Goal: Task Accomplishment & Management: Manage account settings

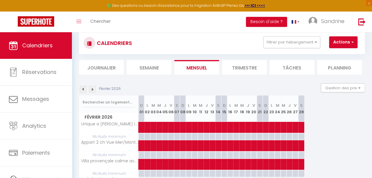
scroll to position [15, 0]
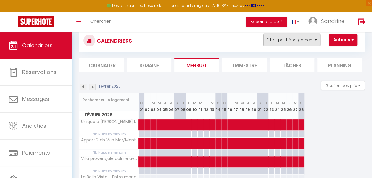
click at [308, 39] on button "Filtrer par hébergement" at bounding box center [291, 40] width 57 height 12
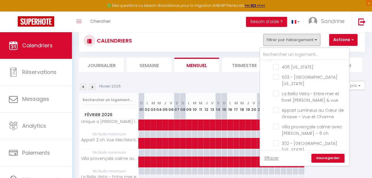
scroll to position [134, 0]
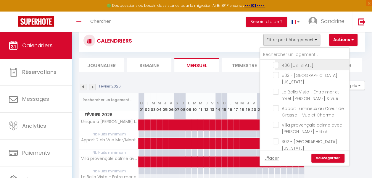
click at [277, 68] on input "406 [US_STATE]" at bounding box center [310, 65] width 74 height 6
checkbox input "true"
checkbox input "false"
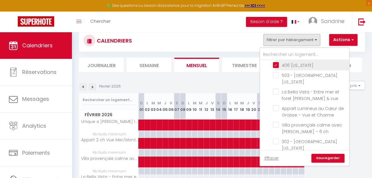
checkbox input "false"
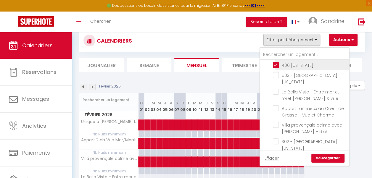
checkbox input "false"
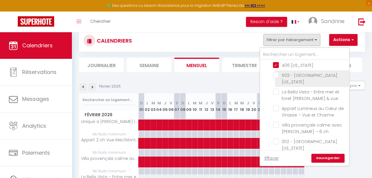
click at [278, 78] on input "503 - [GEOGRAPHIC_DATA][US_STATE]" at bounding box center [310, 75] width 74 height 6
checkbox input "true"
checkbox input "false"
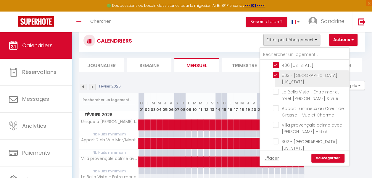
checkbox input "false"
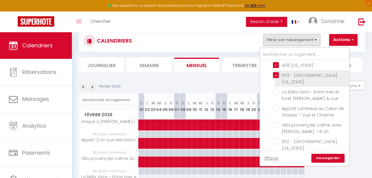
checkbox input "false"
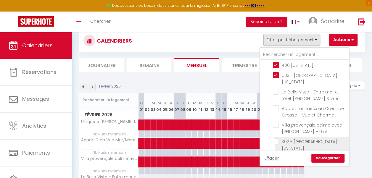
click at [277, 140] on input "302 - [GEOGRAPHIC_DATA][US_STATE]" at bounding box center [310, 142] width 74 height 6
checkbox input "true"
checkbox input "false"
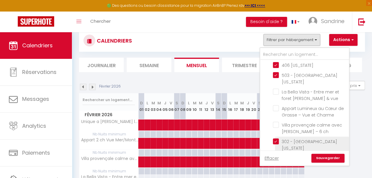
checkbox input "false"
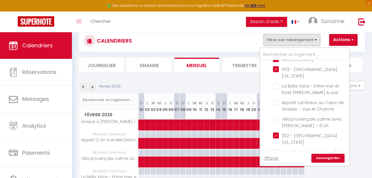
scroll to position [143, 0]
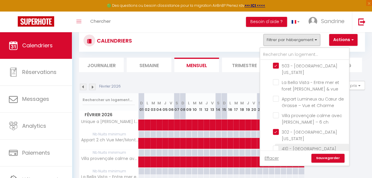
click at [276, 146] on input "410 - [GEOGRAPHIC_DATA][US_STATE]" at bounding box center [310, 149] width 74 height 6
checkbox input "true"
checkbox input "false"
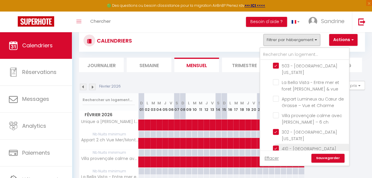
checkbox input "false"
click at [322, 158] on link "Sauvegarder" at bounding box center [327, 158] width 33 height 9
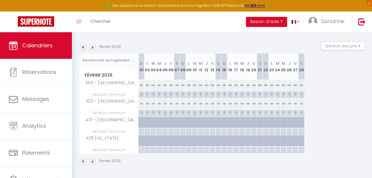
scroll to position [58, 0]
click at [85, 44] on img at bounding box center [83, 47] width 7 height 7
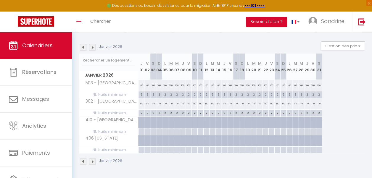
click at [85, 44] on img at bounding box center [83, 47] width 7 height 7
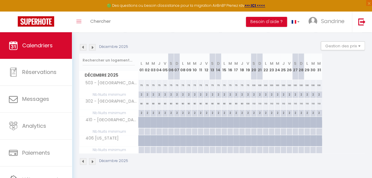
click at [85, 44] on img at bounding box center [83, 47] width 7 height 7
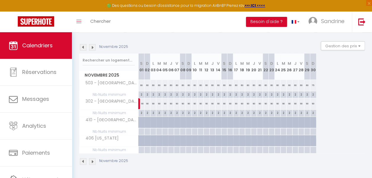
click at [85, 44] on img at bounding box center [83, 47] width 7 height 7
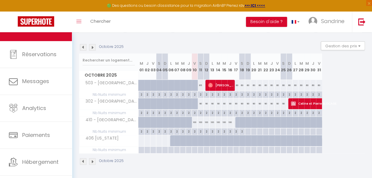
scroll to position [29, 0]
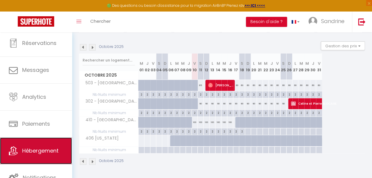
click at [54, 153] on span "Hébergement" at bounding box center [40, 150] width 36 height 7
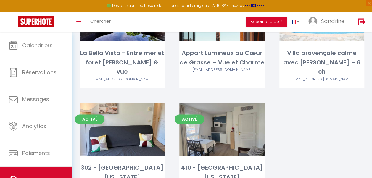
scroll to position [346, 0]
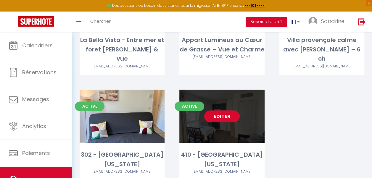
click at [234, 110] on link "Editer" at bounding box center [222, 116] width 36 height 12
select select "3"
select select "2"
select select "1"
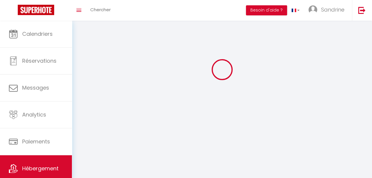
select select
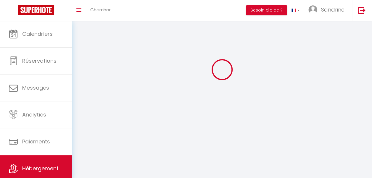
select select
checkbox input "false"
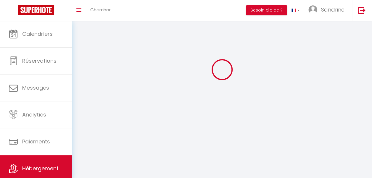
select select
select select "1"
select select
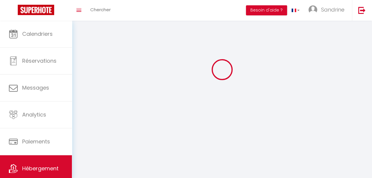
select select
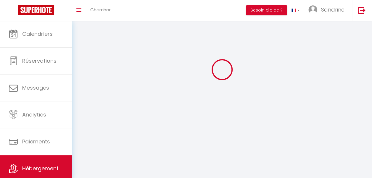
checkbox input "false"
select select "28"
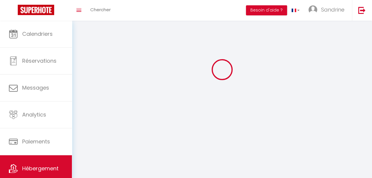
select select
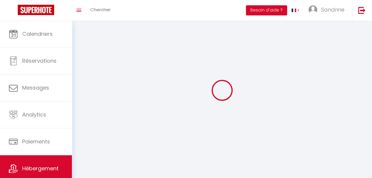
select select
checkbox input "false"
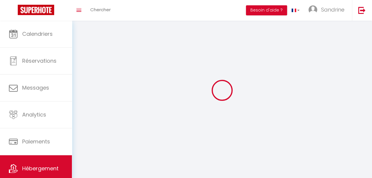
checkbox input "false"
select select
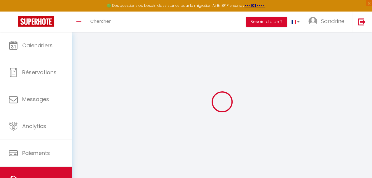
select select
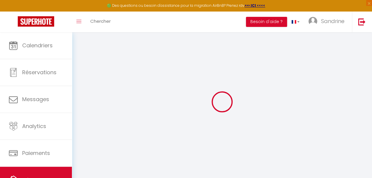
select select
checkbox input "false"
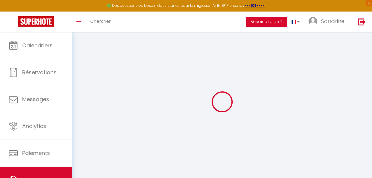
select select
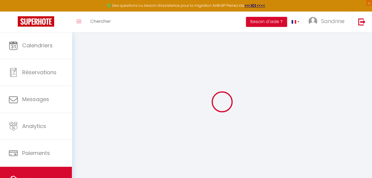
select select
checkbox input "false"
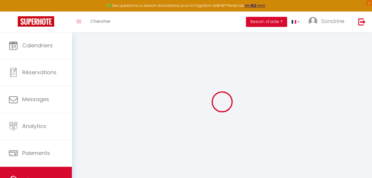
checkbox input "false"
select select
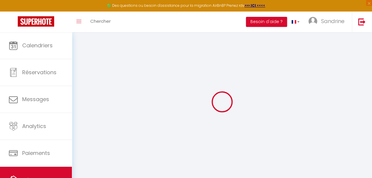
select select
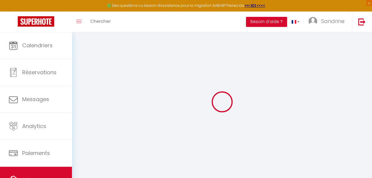
checkbox input "false"
select select
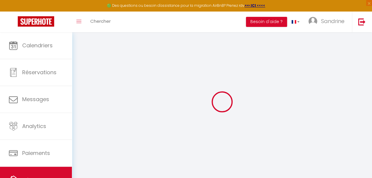
select select
type input "410 - [GEOGRAPHIC_DATA][US_STATE]"
type input "[PERSON_NAME] et [PERSON_NAME]"
type input "GENGENBACHER"
type input "[STREET_ADDRESS][PERSON_NAME]"
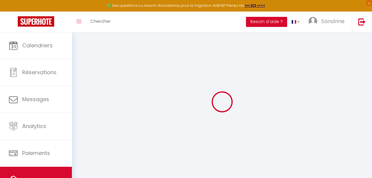
type input "69110"
type input "St [PERSON_NAME] [PERSON_NAME]"
type input "250"
type input "15"
type input "50"
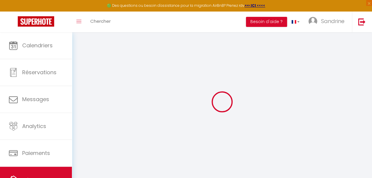
type input "5"
type input "4"
type input "150"
type input "10"
select select
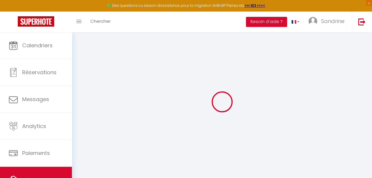
select select
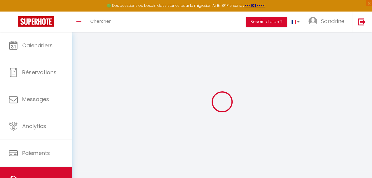
type input "10 Traverse Dupont"
type input "06130"
type input "Grasse"
type input "[EMAIL_ADDRESS][DOMAIN_NAME]"
select select
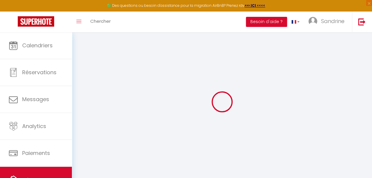
checkbox input "false"
radio input "true"
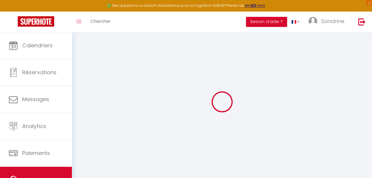
type input "50"
type input "0"
type input "15"
type input "0"
select select
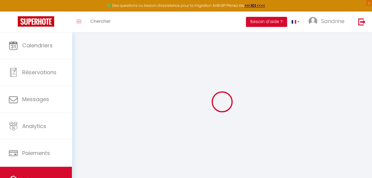
select select
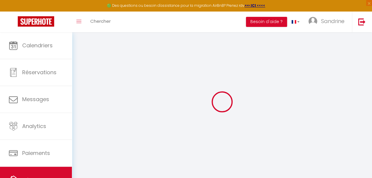
select select
checkbox input "false"
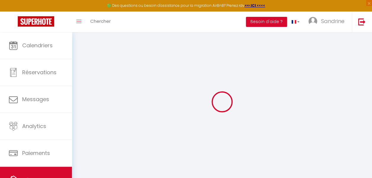
select select
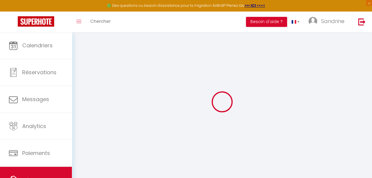
select select
checkbox input "false"
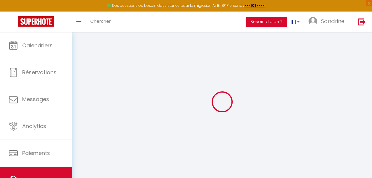
checkbox input "false"
select select
checkbox input "false"
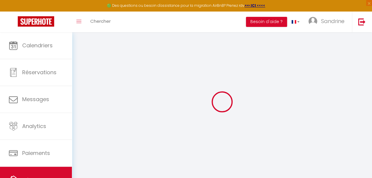
checkbox input "false"
select select "15:00"
select select "19:30"
select select "10:00"
select select "30"
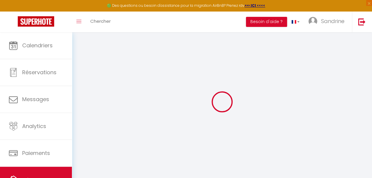
select select "120"
select select "23:00"
select select
checkbox input "false"
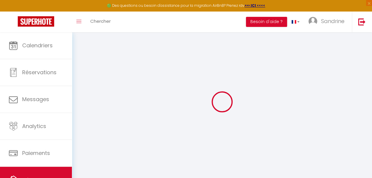
checkbox input "false"
select select
checkbox input "false"
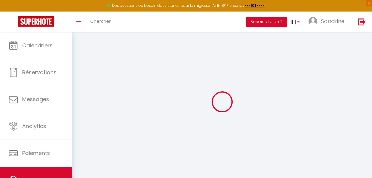
checkbox input "false"
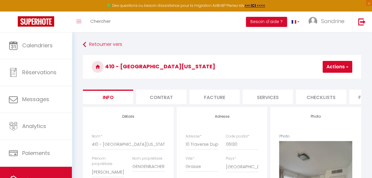
select select
checkbox input "false"
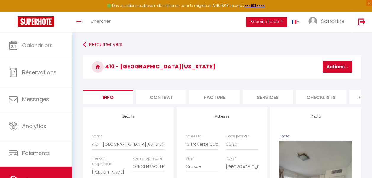
scroll to position [156, 0]
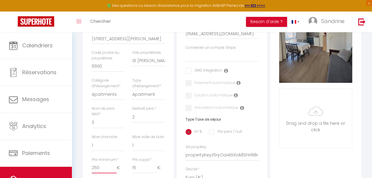
drag, startPoint x: 99, startPoint y: 173, endPoint x: 91, endPoint y: 173, distance: 8.6
click at [91, 173] on div "Prix minimum * 250 €" at bounding box center [108, 168] width 40 height 22
type input "1"
select select
checkbox input "false"
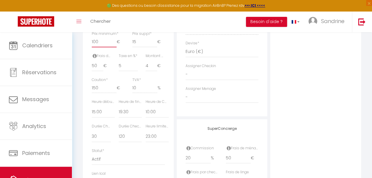
scroll to position [283, 0]
drag, startPoint x: 98, startPoint y: 91, endPoint x: 85, endPoint y: 89, distance: 13.7
click at [85, 89] on div "Détails Nom * 410 - Le [US_STATE][PERSON_NAME] propriétaire [PERSON_NAME] et [P…" at bounding box center [128, 11] width 91 height 375
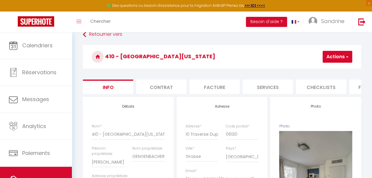
scroll to position [9, 0]
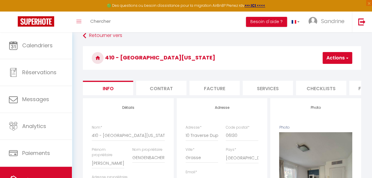
click at [338, 56] on button "Actions" at bounding box center [338, 58] width 30 height 12
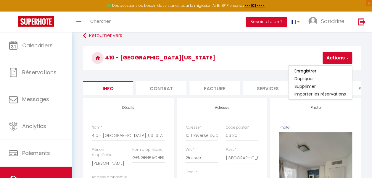
click at [311, 70] on input "Enregistrer" at bounding box center [305, 71] width 22 height 6
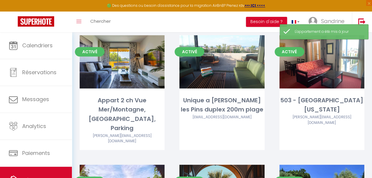
scroll to position [312, 0]
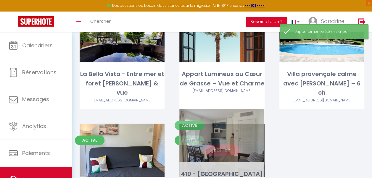
click at [226, 144] on link "Editer" at bounding box center [222, 150] width 36 height 12
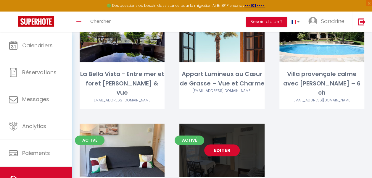
click at [226, 144] on link "Editer" at bounding box center [222, 150] width 36 height 12
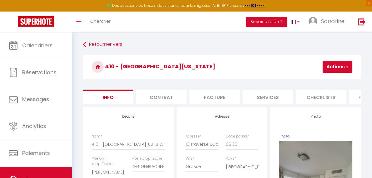
scroll to position [0, 243]
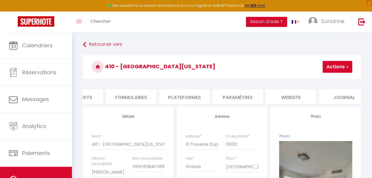
click at [195, 94] on li "Plateformes" at bounding box center [184, 97] width 50 height 15
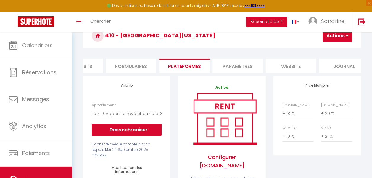
scroll to position [36, 0]
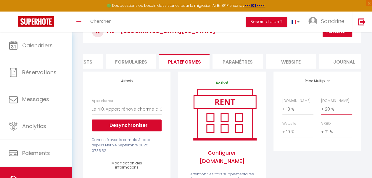
click at [328, 115] on select "0 + 1 % + 2 % + 3 % + 4 % + 5 % + 6 % + 7 % + 8 % + 9 %" at bounding box center [336, 109] width 31 height 11
click at [321, 108] on select "0 + 1 % + 2 % + 3 % + 4 % + 5 % + 6 % + 7 % + 8 % + 9 %" at bounding box center [336, 109] width 31 height 11
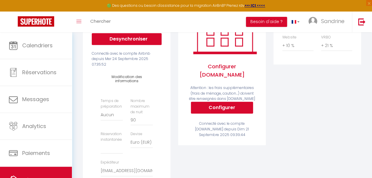
scroll to position [123, 0]
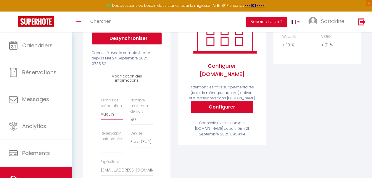
click at [110, 115] on select "Aucun 1 nuit avant et après chaque réservation 2 nuits avant et après chaque ré…" at bounding box center [112, 114] width 22 height 11
click at [101, 109] on select "Aucun 1 nuit avant et après chaque réservation 2 nuits avant et après chaque ré…" at bounding box center [112, 114] width 22 height 11
click at [112, 144] on select "Activée Demander des évaluations positives" at bounding box center [112, 147] width 22 height 11
click at [101, 142] on select "Activée Demander des évaluations positives" at bounding box center [112, 147] width 22 height 11
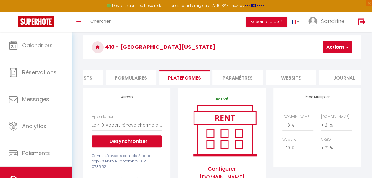
scroll to position [16, 0]
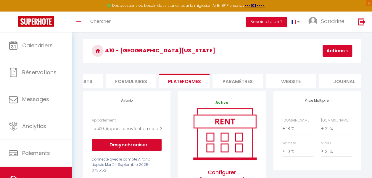
click at [341, 50] on button "Actions" at bounding box center [338, 51] width 30 height 12
click at [325, 64] on link "Enregistrer" at bounding box center [328, 64] width 47 height 8
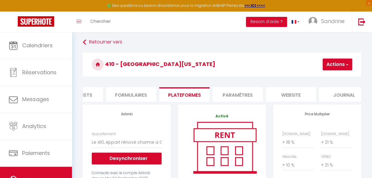
scroll to position [0, 0]
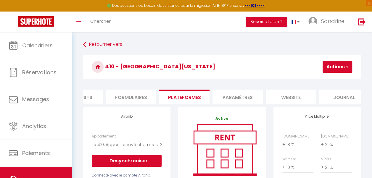
click at [241, 100] on li "Paramètres" at bounding box center [237, 97] width 50 height 15
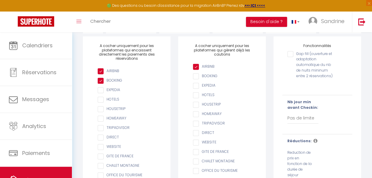
scroll to position [71, 0]
click at [101, 93] on input "checkbox" at bounding box center [130, 90] width 64 height 6
click at [297, 122] on select "Pas de limite 1 2 3 4 5 6 7" at bounding box center [302, 117] width 31 height 11
click at [287, 116] on select "Pas de limite 1 2 3 4 5 6 7" at bounding box center [302, 117] width 31 height 11
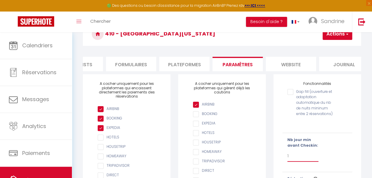
scroll to position [0, 0]
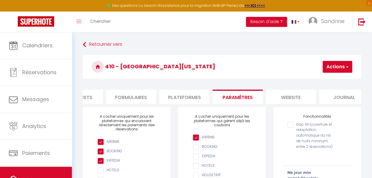
click at [336, 64] on button "Actions" at bounding box center [338, 67] width 30 height 12
click at [331, 78] on input "Enregistrer" at bounding box center [322, 80] width 22 height 6
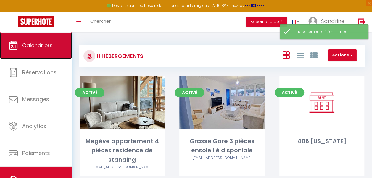
click at [53, 45] on link "Calendriers" at bounding box center [36, 45] width 72 height 27
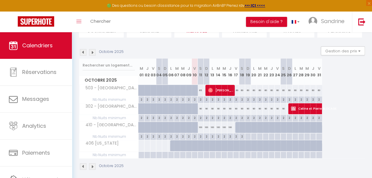
scroll to position [50, 0]
click at [92, 165] on img at bounding box center [92, 166] width 7 height 7
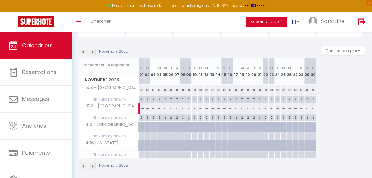
click at [92, 165] on img at bounding box center [92, 166] width 7 height 7
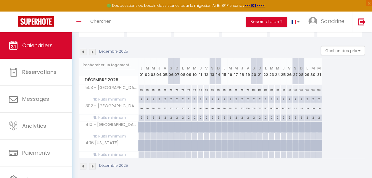
click at [92, 165] on img at bounding box center [92, 166] width 7 height 7
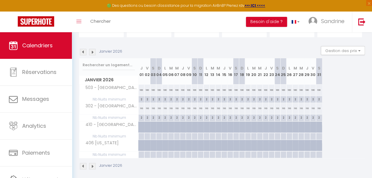
click at [92, 165] on img at bounding box center [92, 166] width 7 height 7
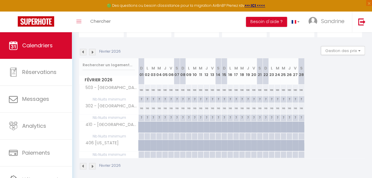
click at [83, 165] on img at bounding box center [83, 166] width 7 height 7
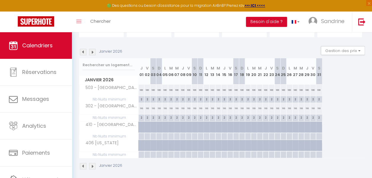
click at [83, 165] on img at bounding box center [83, 166] width 7 height 7
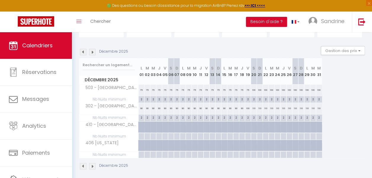
click at [83, 165] on img at bounding box center [83, 166] width 7 height 7
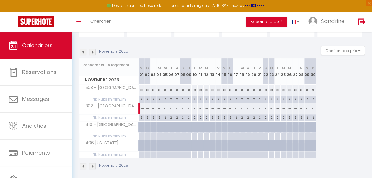
click at [83, 165] on img at bounding box center [83, 166] width 7 height 7
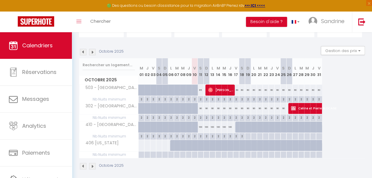
click at [241, 136] on div "2" at bounding box center [242, 136] width 6 height 6
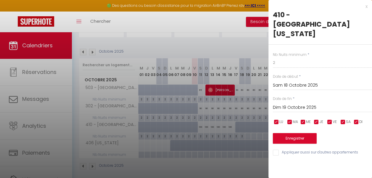
click at [304, 104] on input "Dim 19 Octobre 2025" at bounding box center [322, 108] width 99 height 8
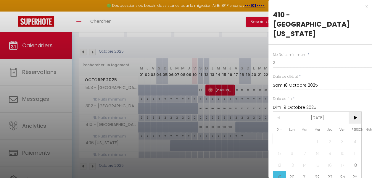
click at [355, 112] on span ">" at bounding box center [355, 118] width 13 height 12
click at [279, 136] on span "1" at bounding box center [279, 142] width 13 height 12
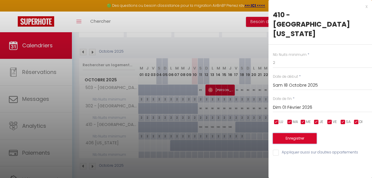
click at [293, 133] on button "Enregistrer" at bounding box center [295, 138] width 44 height 11
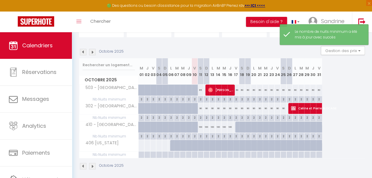
click at [93, 52] on img at bounding box center [92, 52] width 7 height 7
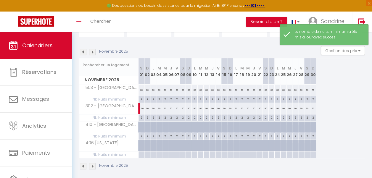
click at [93, 52] on img at bounding box center [92, 52] width 7 height 7
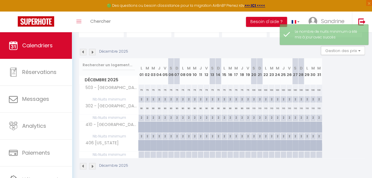
click at [93, 52] on img at bounding box center [92, 52] width 7 height 7
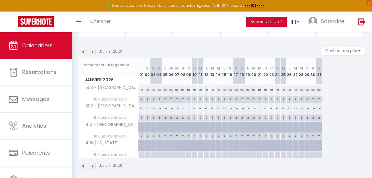
click at [93, 52] on img at bounding box center [92, 52] width 7 height 7
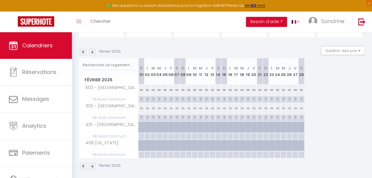
click at [91, 53] on img at bounding box center [92, 52] width 7 height 7
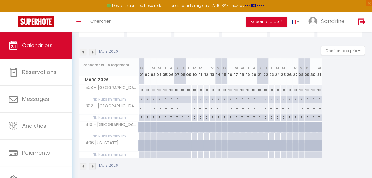
click at [92, 53] on img at bounding box center [92, 52] width 7 height 7
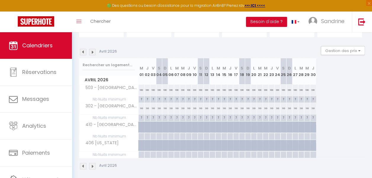
click at [92, 53] on img at bounding box center [92, 52] width 7 height 7
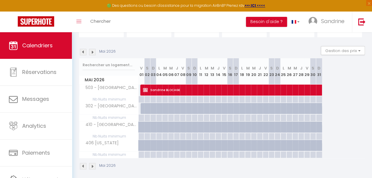
click at [85, 54] on img at bounding box center [83, 52] width 7 height 7
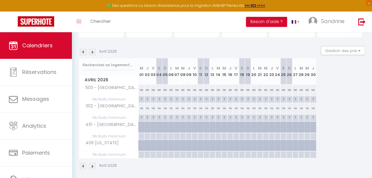
click at [85, 54] on img at bounding box center [83, 52] width 7 height 7
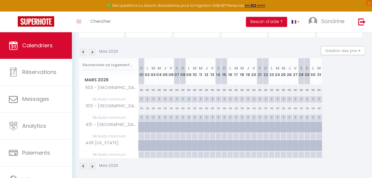
click at [85, 54] on img at bounding box center [83, 52] width 7 height 7
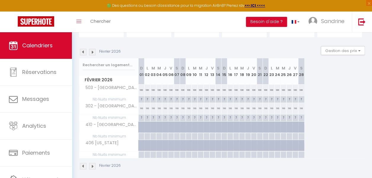
click at [85, 54] on img at bounding box center [83, 52] width 7 height 7
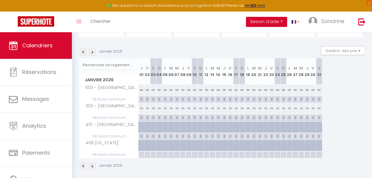
click at [91, 53] on img at bounding box center [92, 52] width 7 height 7
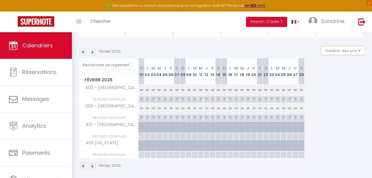
click at [140, 137] on div at bounding box center [141, 136] width 6 height 7
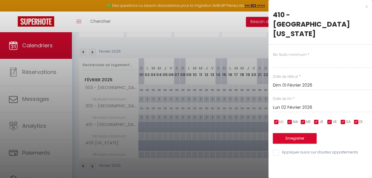
click at [288, 104] on input "Lun 02 Février 2026" at bounding box center [322, 108] width 99 height 8
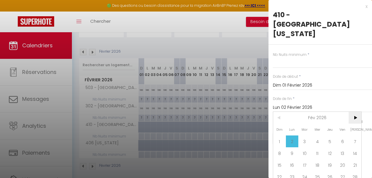
click at [355, 112] on span ">" at bounding box center [355, 118] width 13 height 12
click at [342, 136] on span "1" at bounding box center [342, 142] width 13 height 12
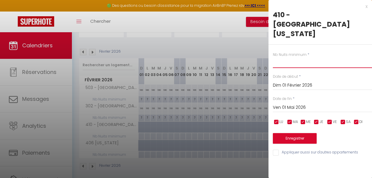
click at [295, 57] on input "text" at bounding box center [322, 62] width 99 height 11
click at [294, 133] on button "Enregistrer" at bounding box center [295, 138] width 44 height 11
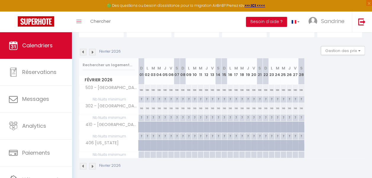
click at [80, 165] on div "Février 2026" at bounding box center [101, 166] width 44 height 7
click at [82, 166] on img at bounding box center [83, 166] width 7 height 7
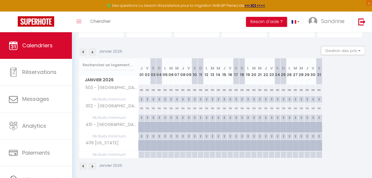
click at [82, 166] on img at bounding box center [83, 166] width 7 height 7
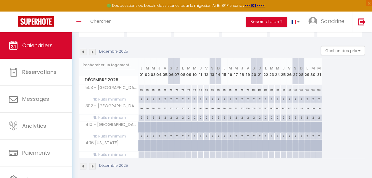
click at [82, 166] on img at bounding box center [83, 166] width 7 height 7
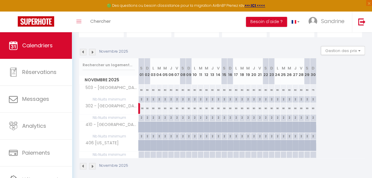
click at [82, 166] on img at bounding box center [83, 166] width 7 height 7
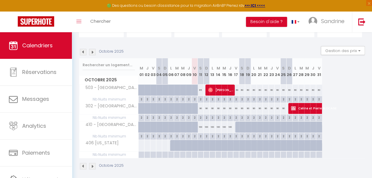
click at [93, 166] on img at bounding box center [92, 166] width 7 height 7
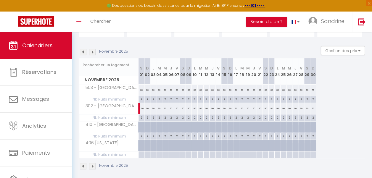
click at [93, 166] on img at bounding box center [92, 166] width 7 height 7
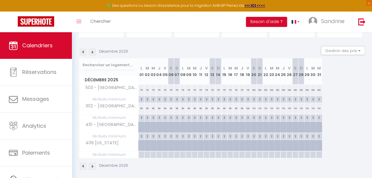
click at [83, 53] on img at bounding box center [83, 52] width 7 height 7
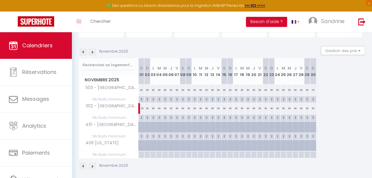
click at [83, 53] on img at bounding box center [83, 52] width 7 height 7
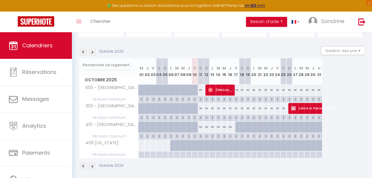
click at [201, 128] on div "100" at bounding box center [201, 127] width 6 height 11
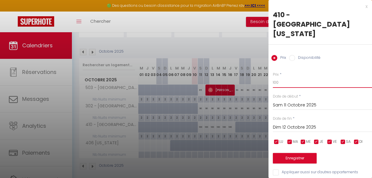
drag, startPoint x: 282, startPoint y: 63, endPoint x: 263, endPoint y: 62, distance: 19.0
click at [263, 62] on body "🟢 Des questions ou besoin d'assistance pour la migration AirBnB? Prenez rdv >>>…" at bounding box center [186, 82] width 372 height 201
click at [288, 124] on input "Dim 12 Octobre 2025" at bounding box center [322, 128] width 99 height 8
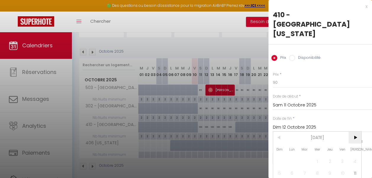
click at [355, 132] on span ">" at bounding box center [355, 138] width 13 height 12
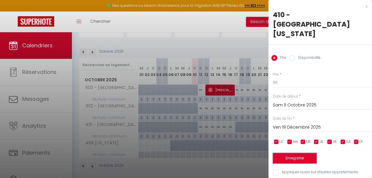
click at [300, 153] on button "Enregistrer" at bounding box center [295, 158] width 44 height 11
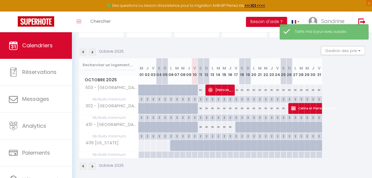
click at [237, 127] on div at bounding box center [238, 127] width 6 height 11
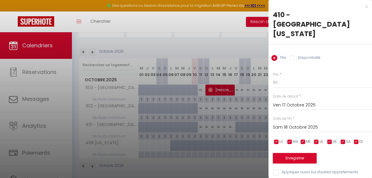
click at [301, 55] on label "Disponibilité" at bounding box center [307, 58] width 25 height 7
click at [295, 55] on input "Disponibilité" at bounding box center [292, 58] width 6 height 6
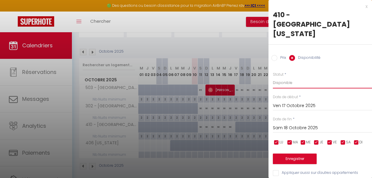
click at [293, 77] on select "Disponible Indisponible" at bounding box center [322, 82] width 99 height 11
click at [273, 77] on select "Disponible Indisponible" at bounding box center [322, 82] width 99 height 11
click at [296, 122] on div "[PERSON_NAME] 18 Octobre 2025 < [DATE] > Dim Lun Mar Mer Jeu Ven Sam 1 2 3 4 5 …" at bounding box center [322, 127] width 99 height 11
click at [296, 124] on input "Sam 18 Octobre 2025" at bounding box center [322, 128] width 99 height 8
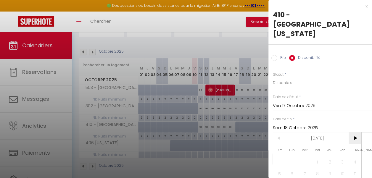
click at [356, 132] on span ">" at bounding box center [355, 138] width 13 height 12
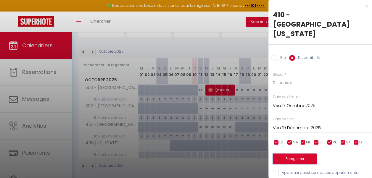
click at [300, 154] on button "Enregistrer" at bounding box center [295, 159] width 44 height 11
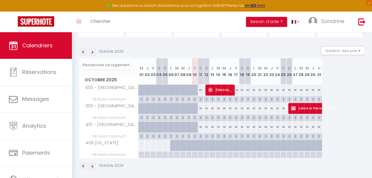
click at [94, 53] on img at bounding box center [92, 52] width 7 height 7
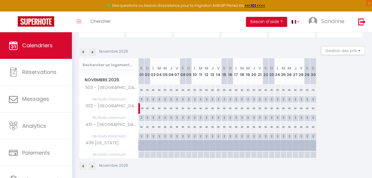
click at [94, 53] on img at bounding box center [92, 52] width 7 height 7
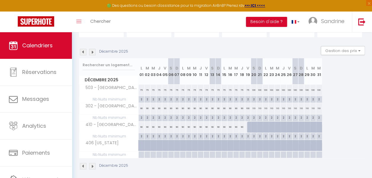
click at [94, 51] on img at bounding box center [92, 52] width 7 height 7
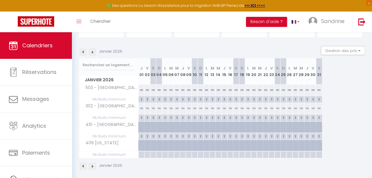
click at [82, 52] on img at bounding box center [83, 52] width 7 height 7
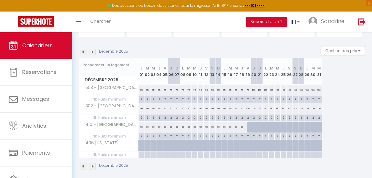
click at [249, 107] on div "100" at bounding box center [248, 108] width 6 height 11
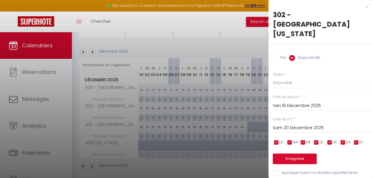
click at [277, 55] on label "Prix" at bounding box center [281, 58] width 9 height 7
click at [277, 55] on input "Prix" at bounding box center [274, 58] width 6 height 6
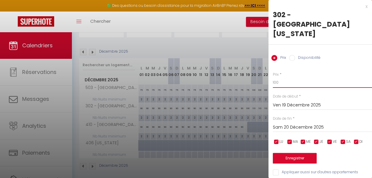
click at [285, 77] on input "100" at bounding box center [322, 82] width 99 height 11
click at [292, 153] on button "Enregistrer" at bounding box center [295, 158] width 44 height 11
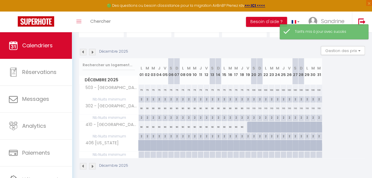
click at [91, 51] on img at bounding box center [92, 52] width 7 height 7
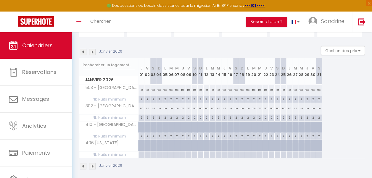
click at [91, 51] on img at bounding box center [92, 52] width 7 height 7
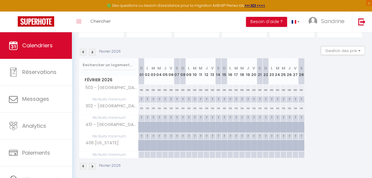
click at [91, 51] on img at bounding box center [92, 52] width 7 height 7
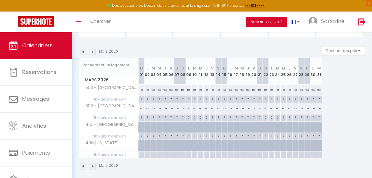
click at [91, 51] on img at bounding box center [92, 52] width 7 height 7
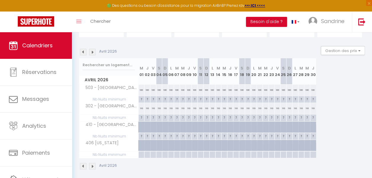
click at [91, 51] on img at bounding box center [92, 52] width 7 height 7
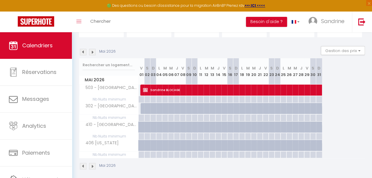
click at [83, 52] on img at bounding box center [83, 52] width 7 height 7
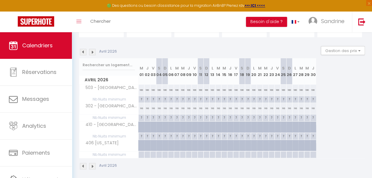
click at [83, 52] on img at bounding box center [83, 52] width 7 height 7
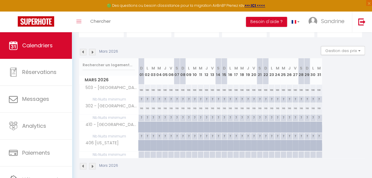
click at [83, 52] on img at bounding box center [83, 52] width 7 height 7
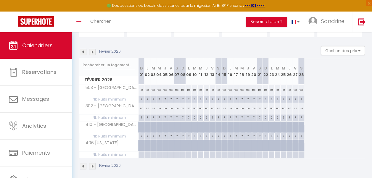
click at [83, 52] on img at bounding box center [83, 52] width 7 height 7
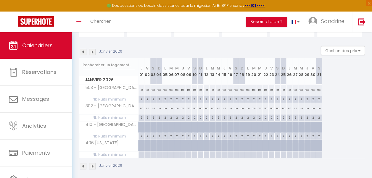
click at [83, 52] on img at bounding box center [83, 52] width 7 height 7
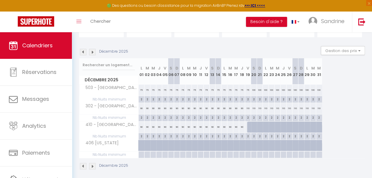
click at [248, 128] on div at bounding box center [250, 127] width 6 height 11
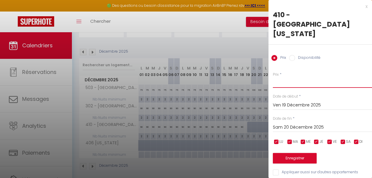
click at [279, 77] on input "Prix" at bounding box center [322, 82] width 99 height 11
click at [279, 77] on input "11" at bounding box center [322, 82] width 99 height 11
click at [302, 124] on input "Sam 20 Décembre 2025" at bounding box center [322, 128] width 99 height 8
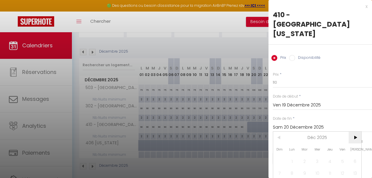
click at [352, 132] on span ">" at bounding box center [355, 138] width 13 height 12
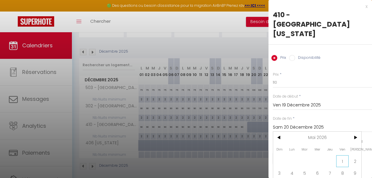
click at [342, 155] on span "1" at bounding box center [342, 161] width 13 height 12
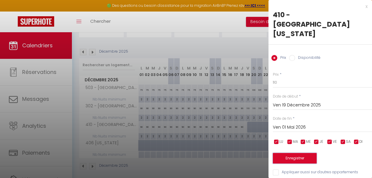
click at [299, 153] on button "Enregistrer" at bounding box center [295, 158] width 44 height 11
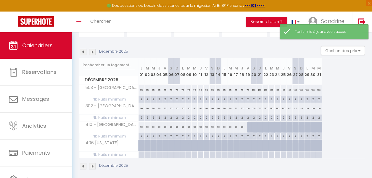
click at [250, 126] on div at bounding box center [250, 127] width 6 height 11
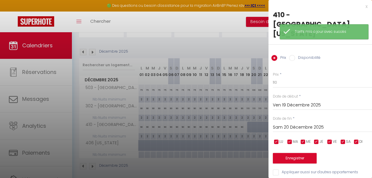
click at [307, 55] on label "Disponibilité" at bounding box center [307, 58] width 25 height 7
click at [295, 55] on input "Disponibilité" at bounding box center [292, 58] width 6 height 6
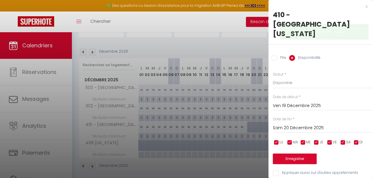
click at [303, 124] on input "Sam 20 Décembre 2025" at bounding box center [322, 128] width 99 height 8
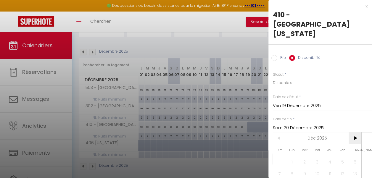
click at [356, 132] on span ">" at bounding box center [355, 138] width 13 height 12
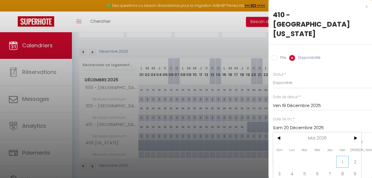
click at [345, 156] on span "1" at bounding box center [342, 162] width 13 height 12
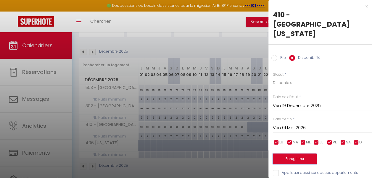
click at [303, 154] on button "Enregistrer" at bounding box center [295, 159] width 44 height 11
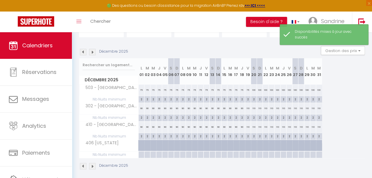
click at [91, 51] on img at bounding box center [92, 52] width 7 height 7
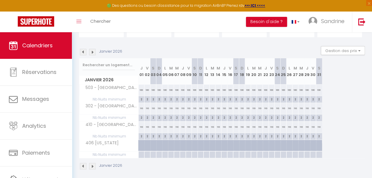
click at [91, 51] on img at bounding box center [92, 52] width 7 height 7
